Goal: Find specific page/section: Find specific page/section

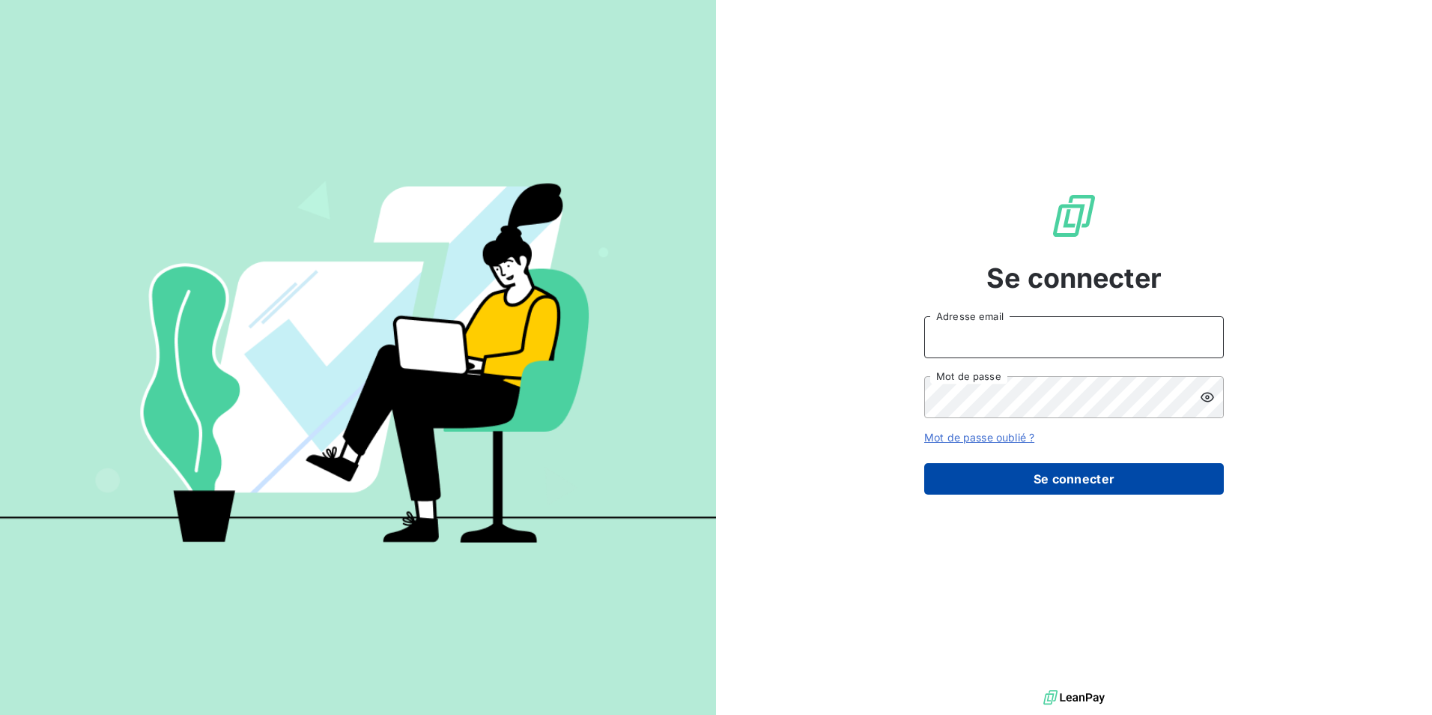
type input "[PERSON_NAME][EMAIL_ADDRESS][PERSON_NAME][DOMAIN_NAME]"
click at [1048, 467] on button "Se connecter" at bounding box center [1074, 478] width 300 height 31
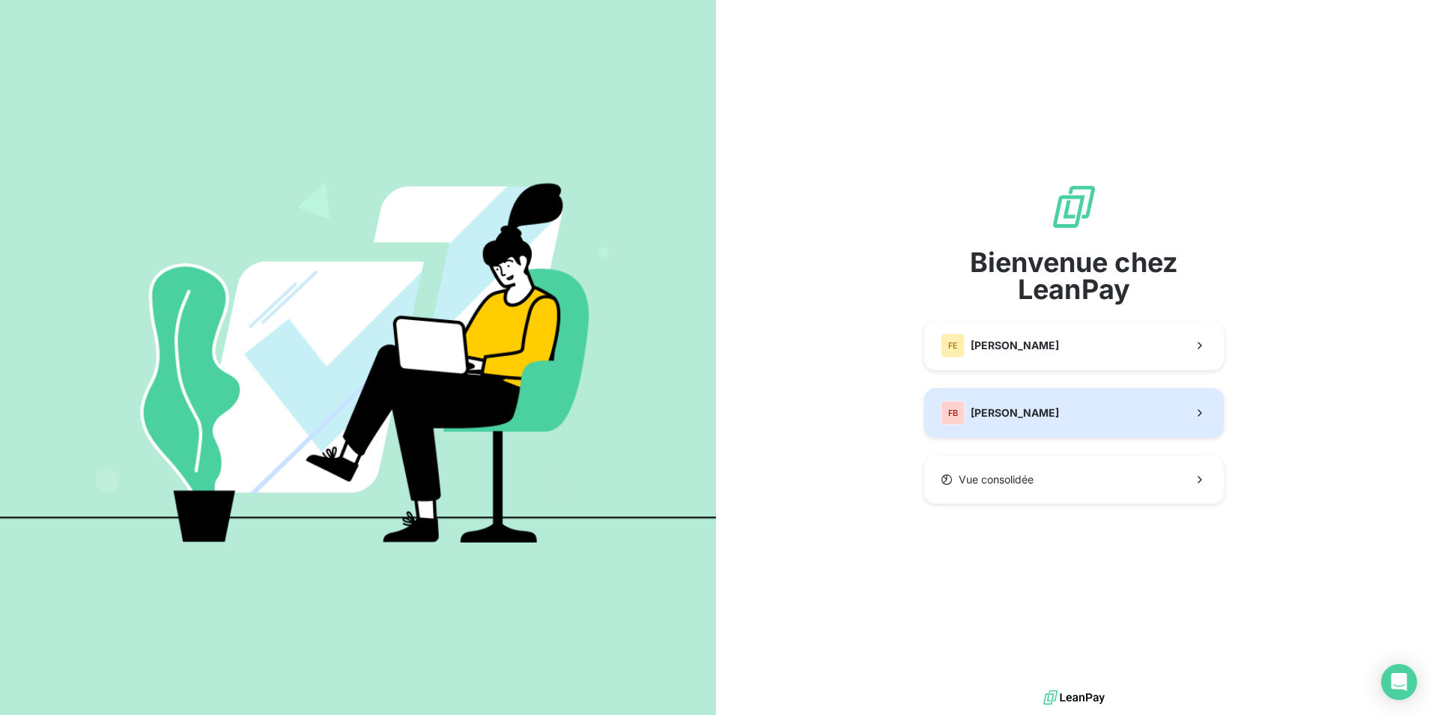
click at [1050, 405] on span "[PERSON_NAME]" at bounding box center [1015, 412] width 88 height 15
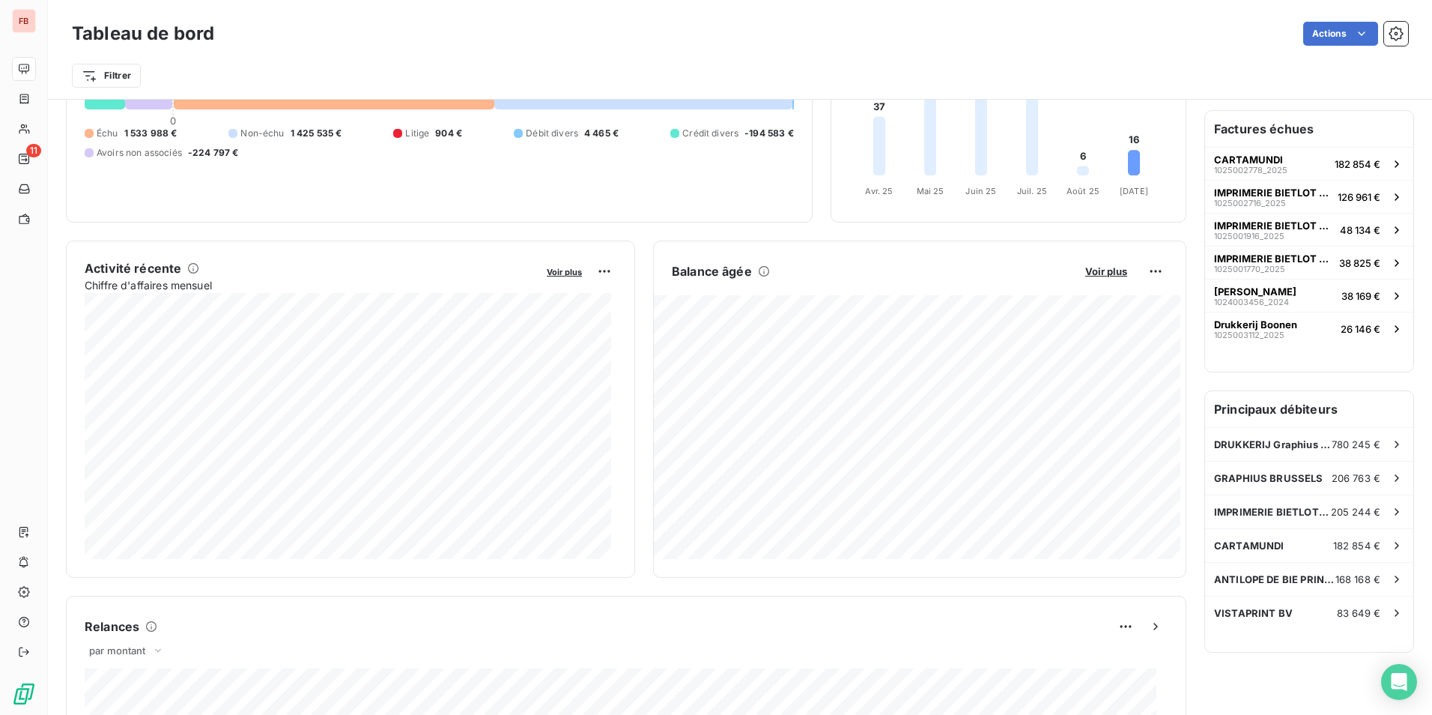
scroll to position [151, 0]
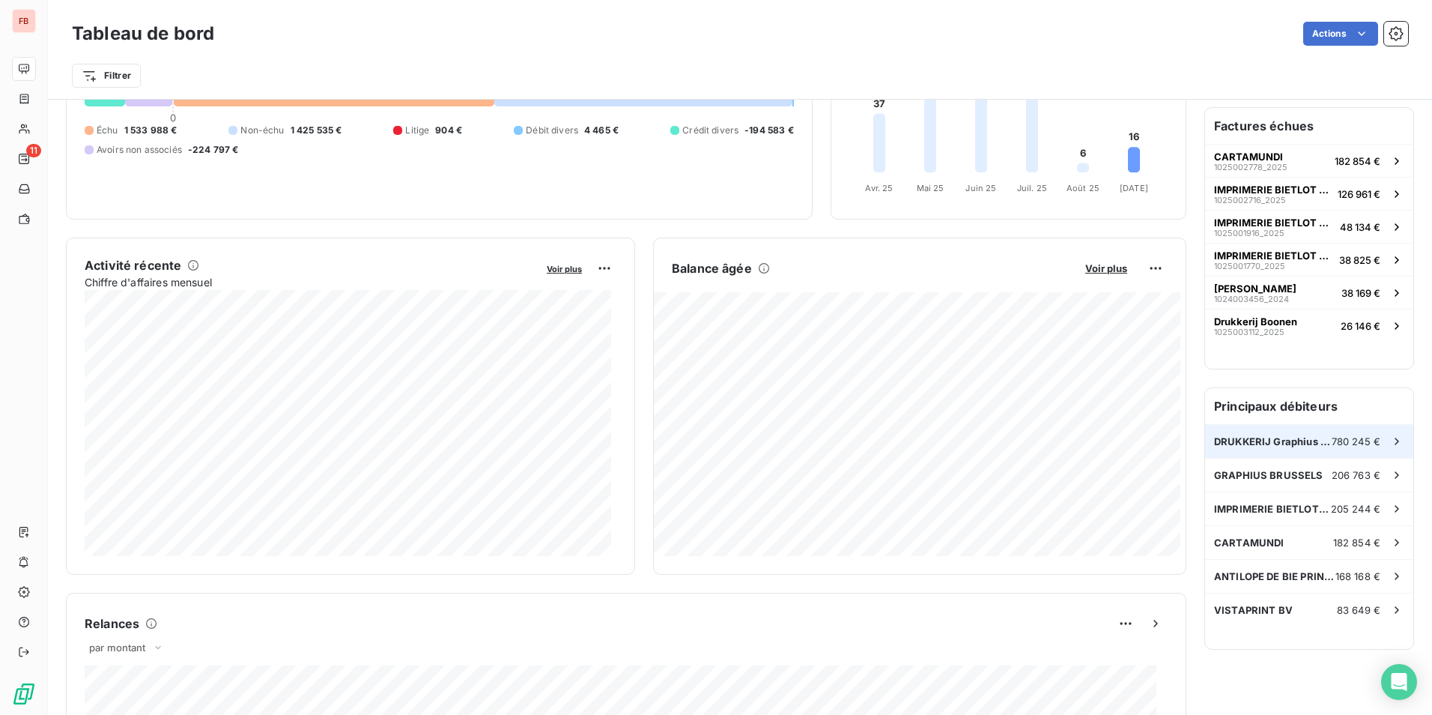
click at [1297, 445] on span "DRUKKERIJ Graphius Gent" at bounding box center [1273, 441] width 118 height 12
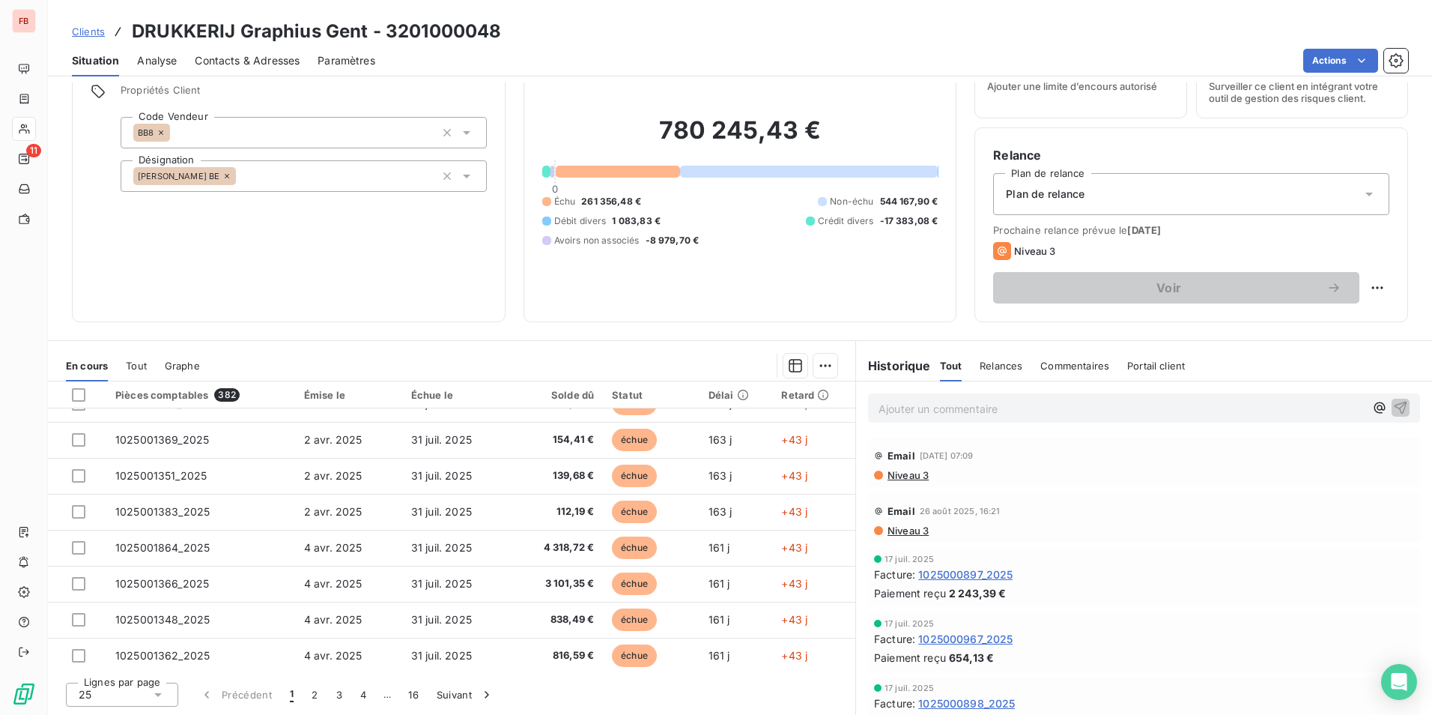
scroll to position [638, 0]
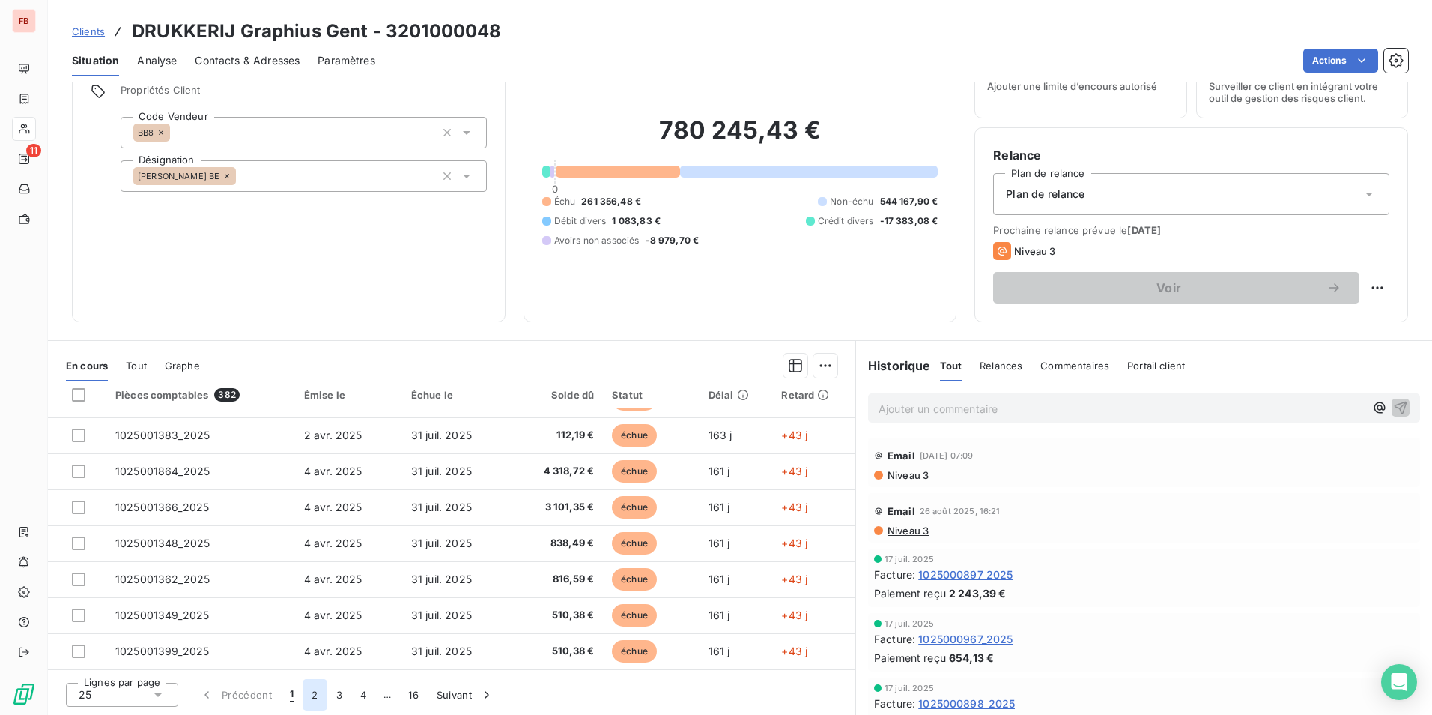
click at [312, 698] on button "2" at bounding box center [315, 694] width 24 height 31
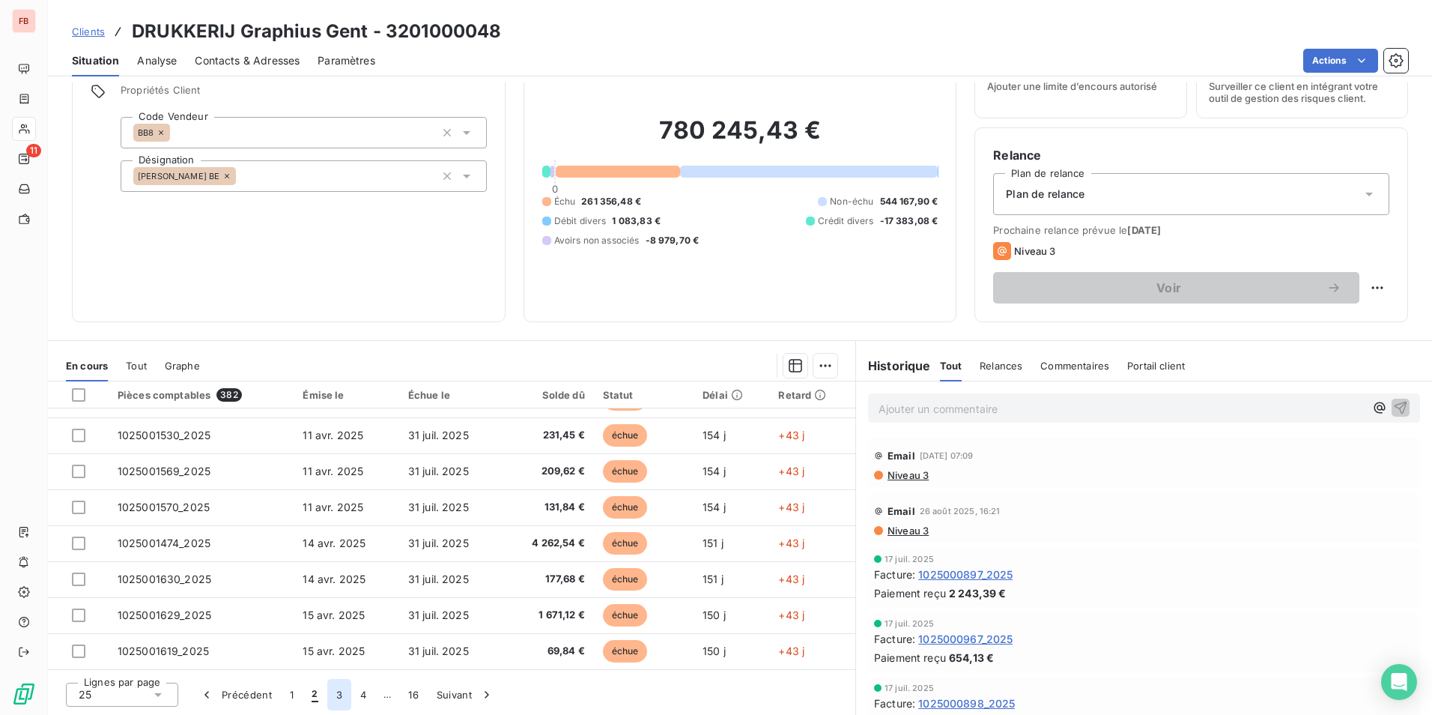
click at [344, 694] on button "3" at bounding box center [339, 694] width 24 height 31
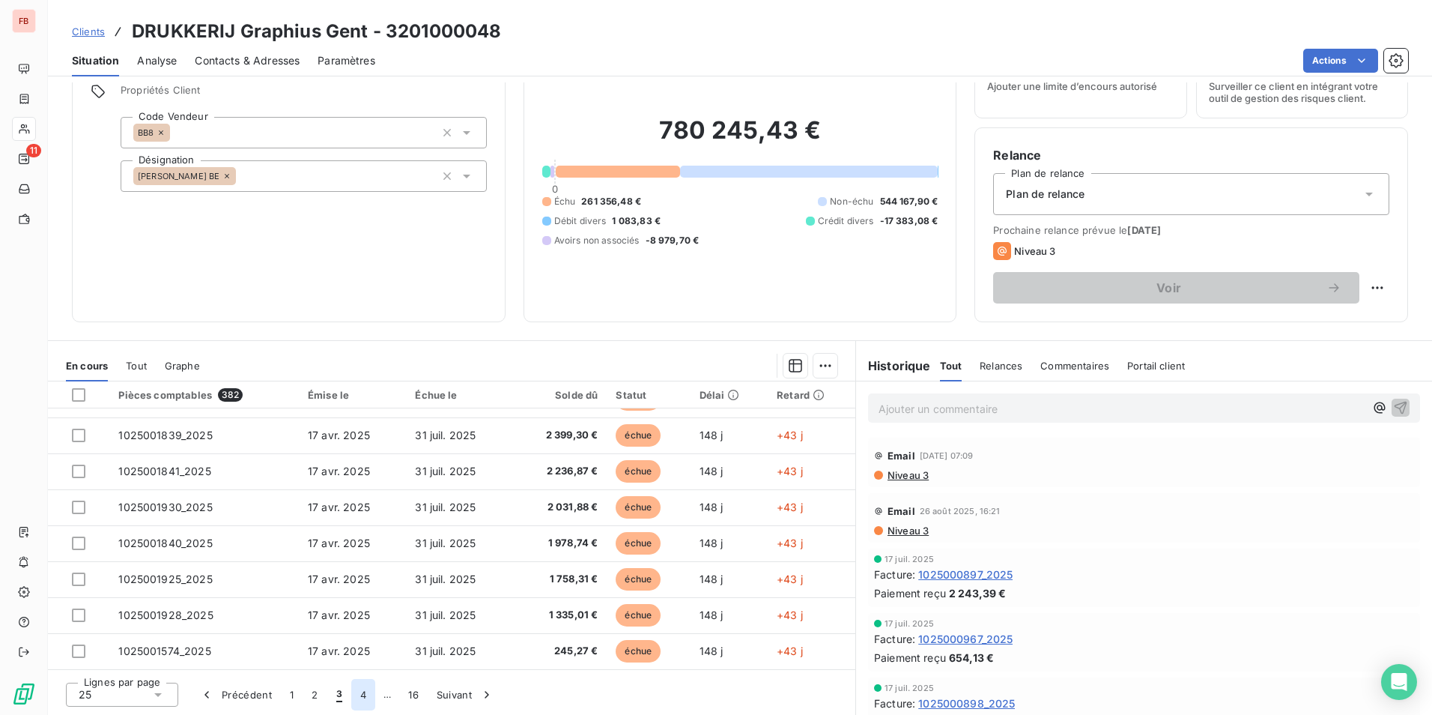
click at [356, 691] on button "4" at bounding box center [363, 694] width 24 height 31
click at [379, 696] on button "5" at bounding box center [387, 694] width 24 height 31
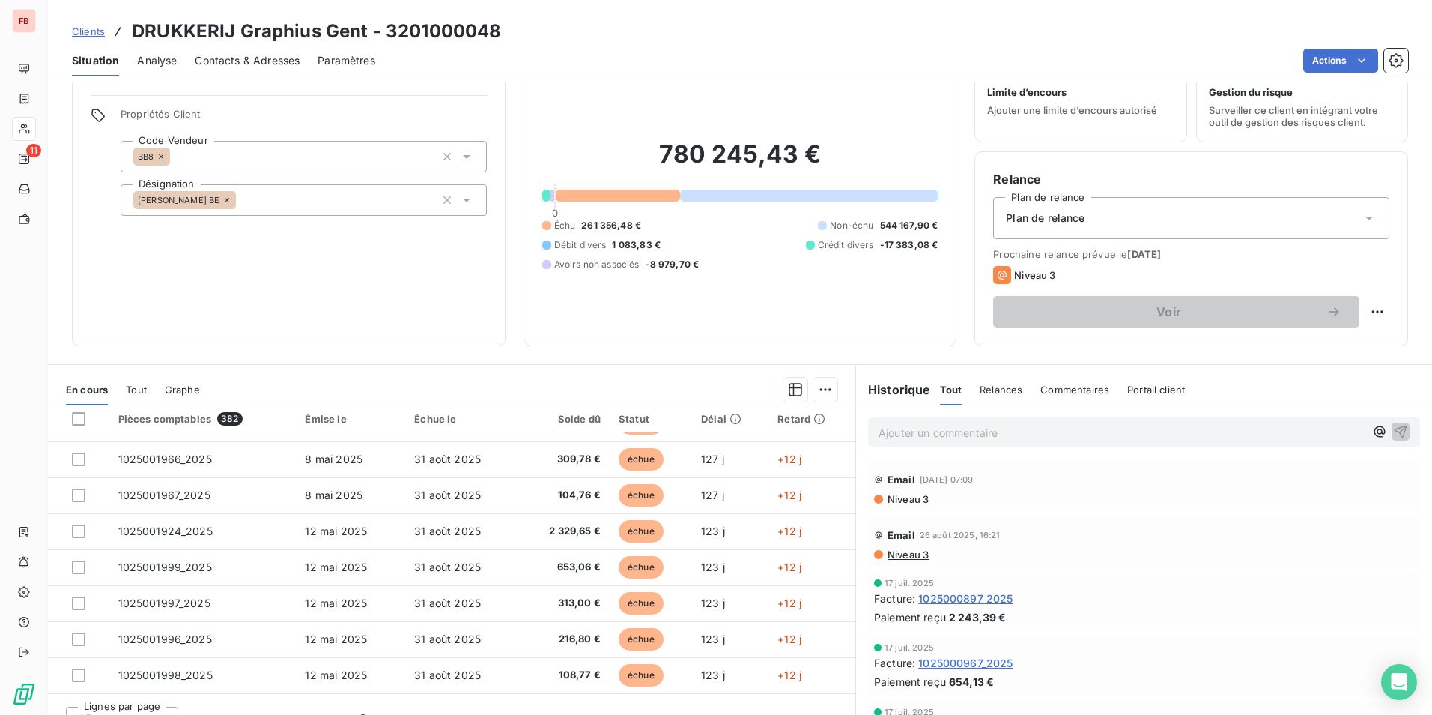
scroll to position [69, 0]
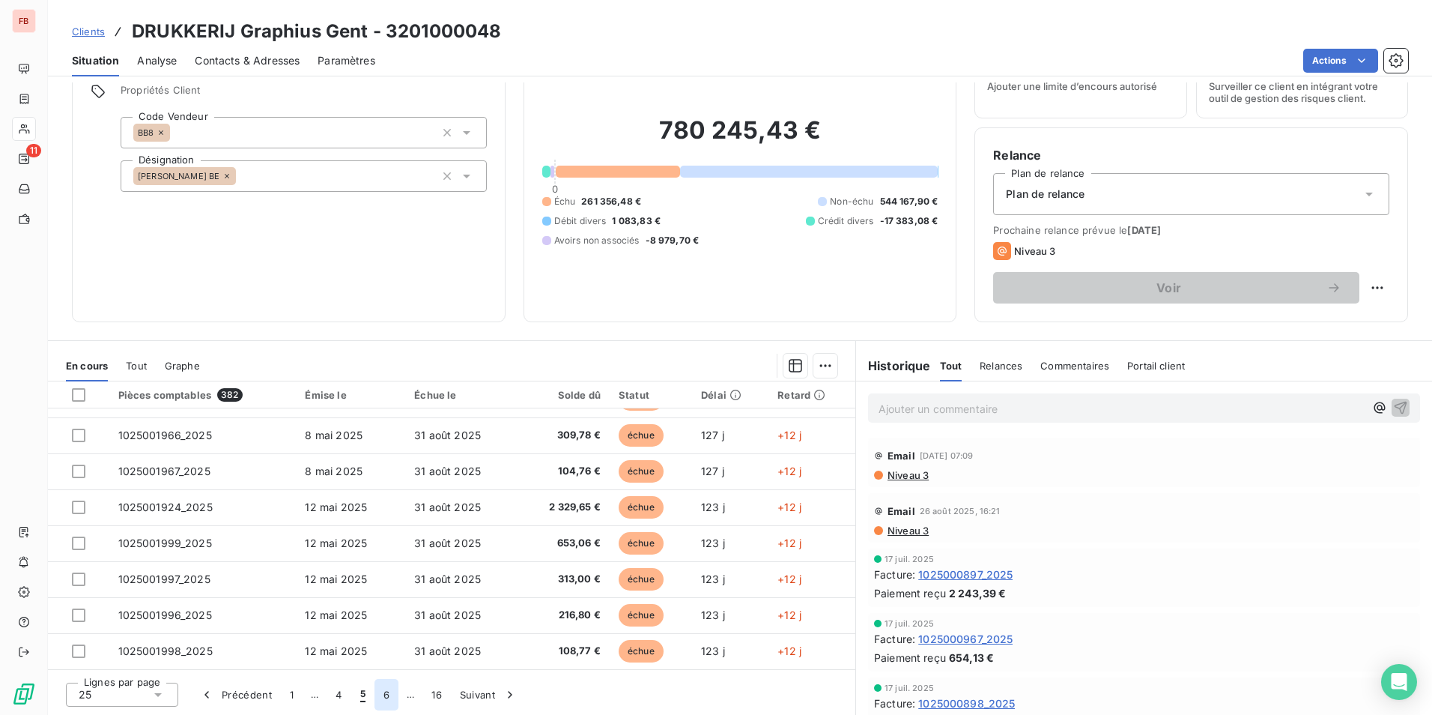
click at [387, 689] on button "6" at bounding box center [387, 694] width 24 height 31
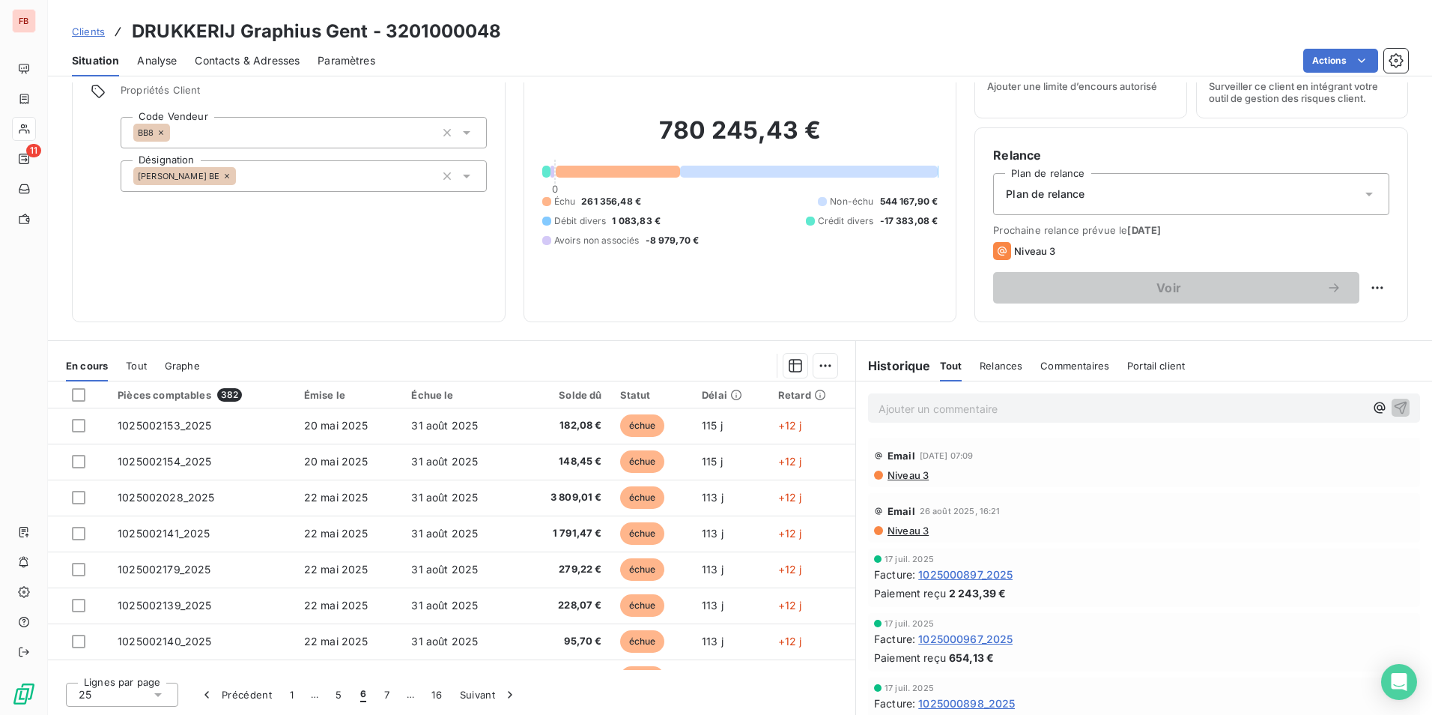
scroll to position [638, 0]
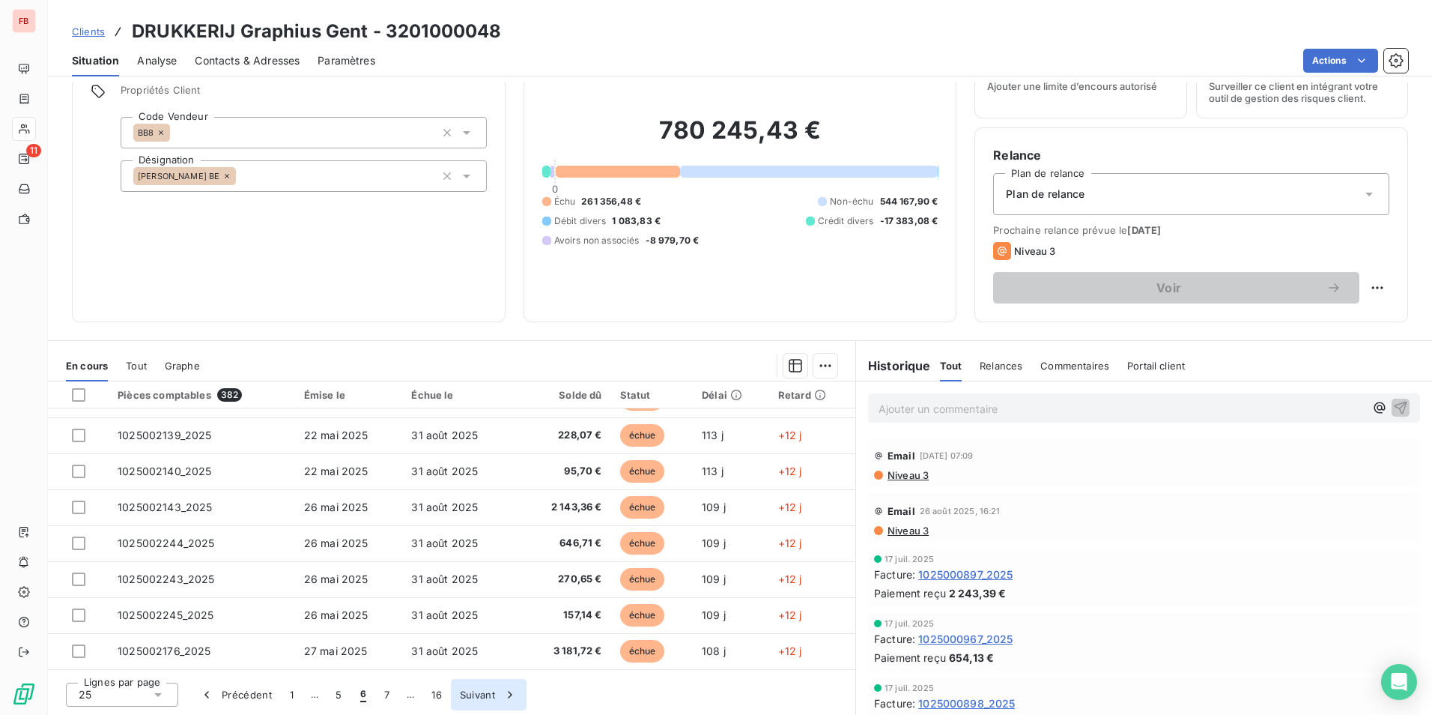
click at [491, 689] on button "Suivant" at bounding box center [489, 694] width 76 height 31
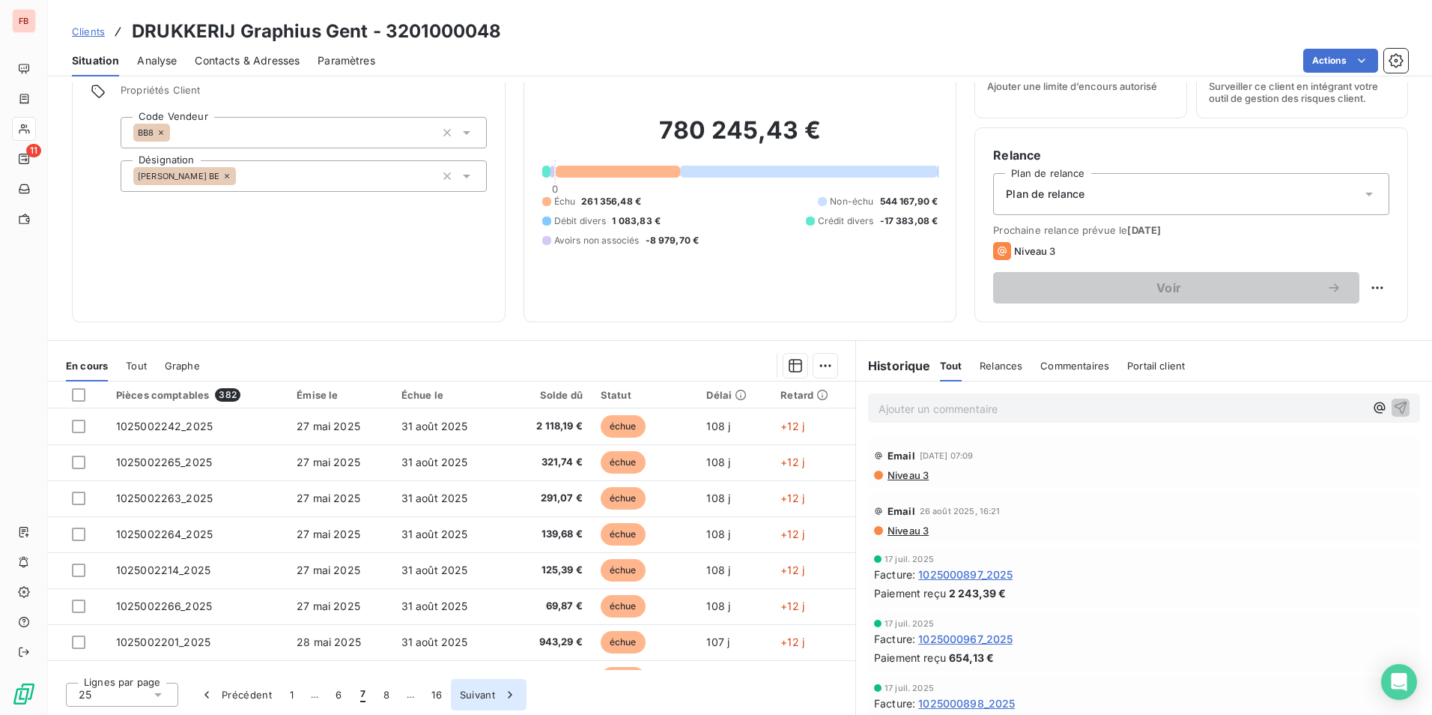
click at [491, 688] on button "Suivant" at bounding box center [489, 694] width 76 height 31
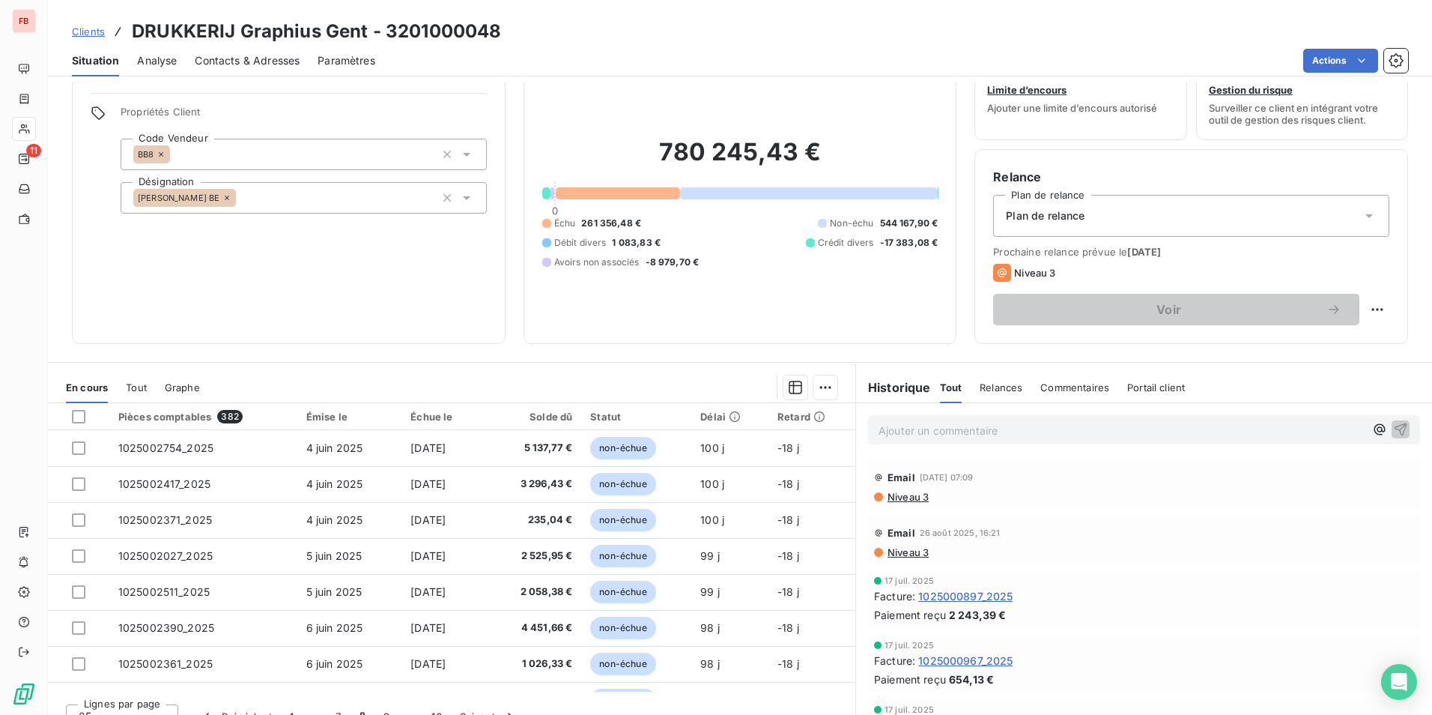
scroll to position [69, 0]
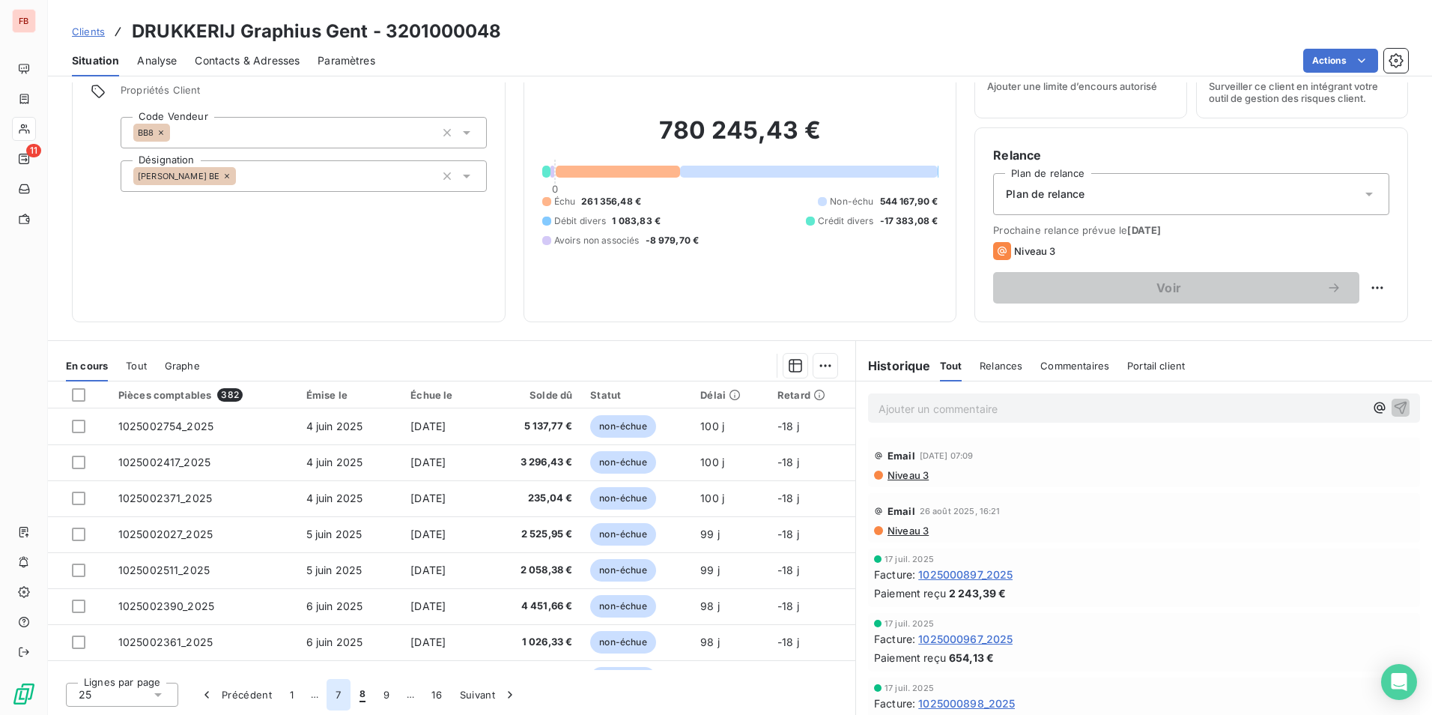
click at [345, 693] on button "7" at bounding box center [338, 694] width 23 height 31
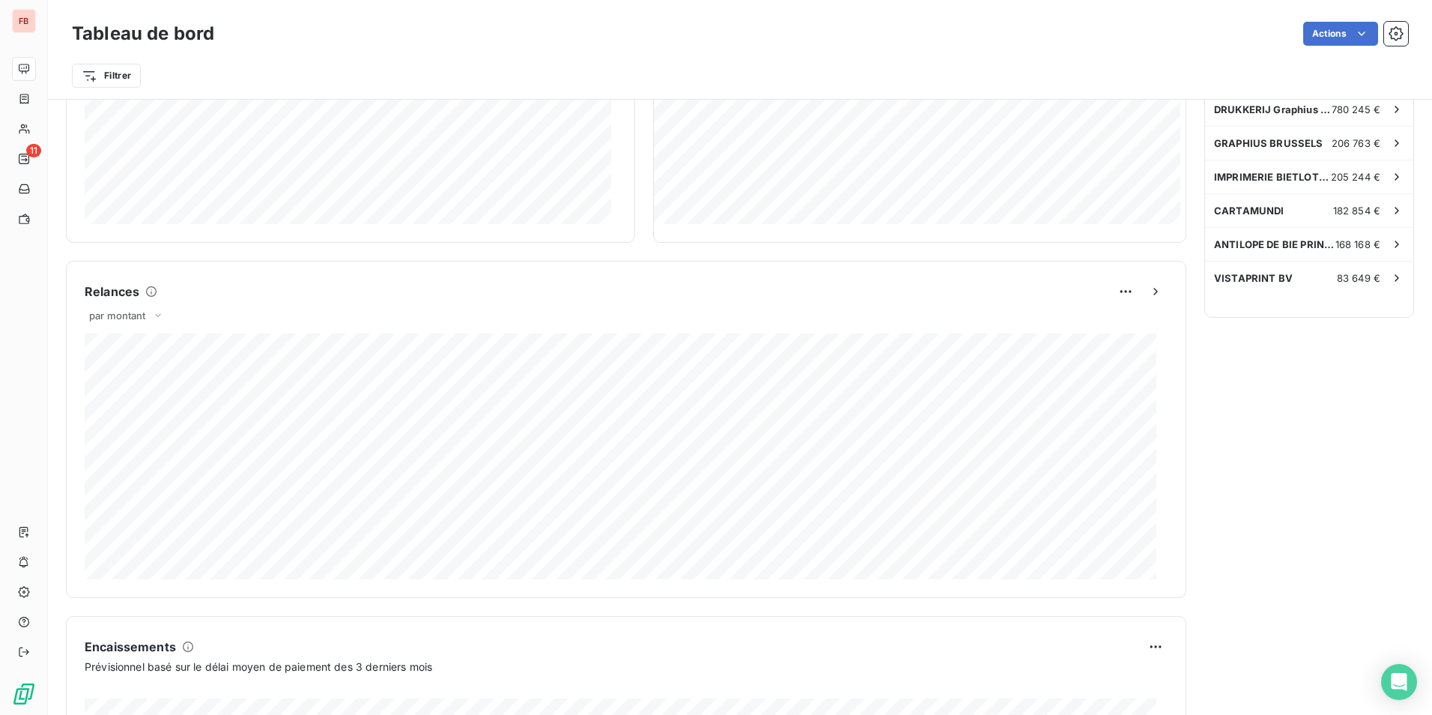
scroll to position [675, 0]
